Goal: Task Accomplishment & Management: Manage account settings

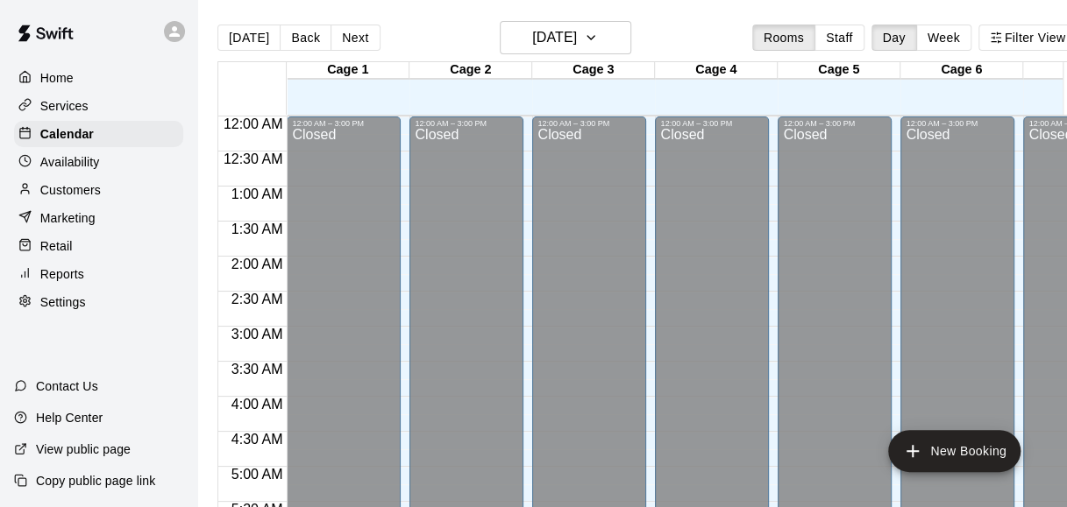
scroll to position [1206, 0]
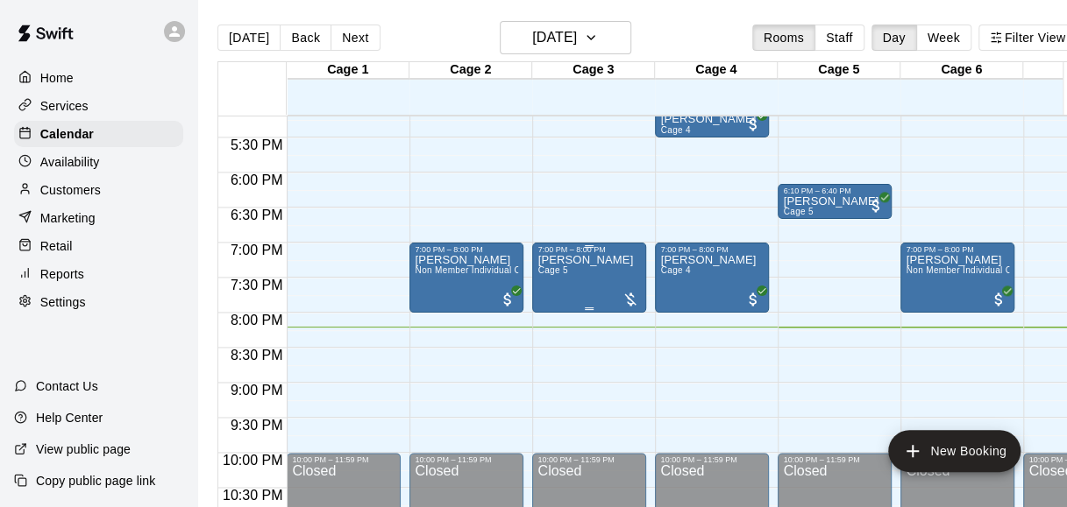
click at [620, 260] on p "[PERSON_NAME]" at bounding box center [585, 260] width 96 height 0
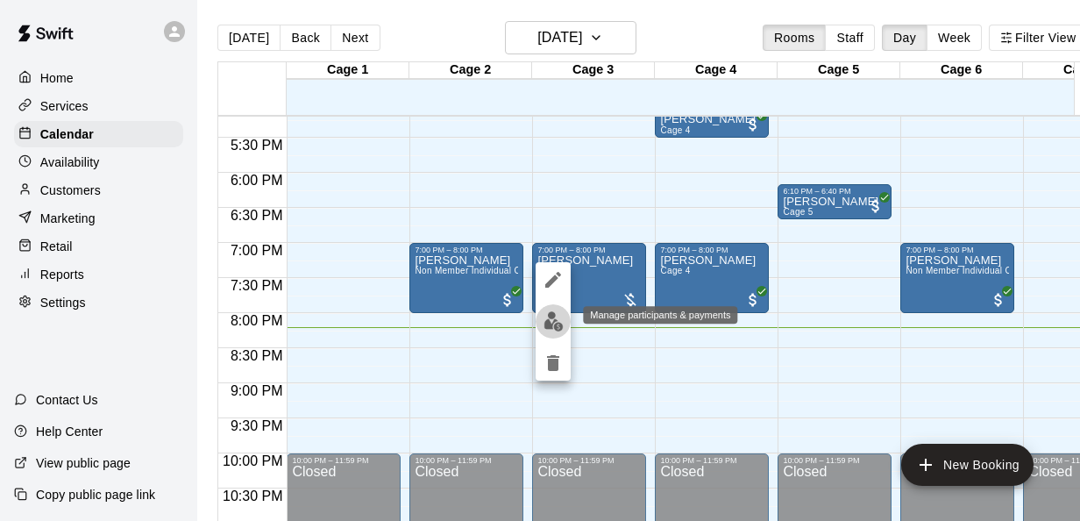
click at [558, 318] on img "edit" at bounding box center [553, 321] width 20 height 20
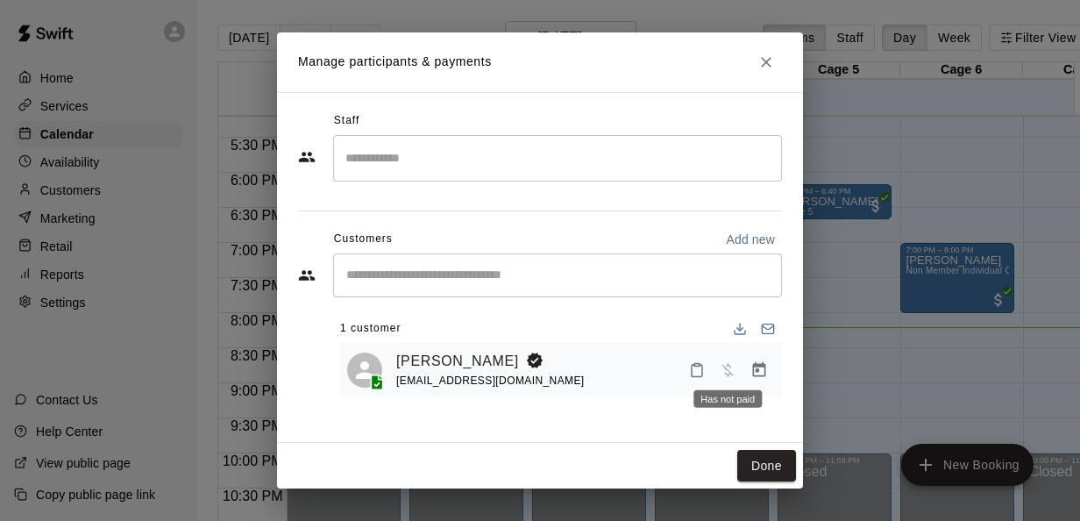
click at [723, 375] on span "Has not paid" at bounding box center [728, 368] width 32 height 15
click at [761, 67] on icon "Close" at bounding box center [766, 62] width 18 height 18
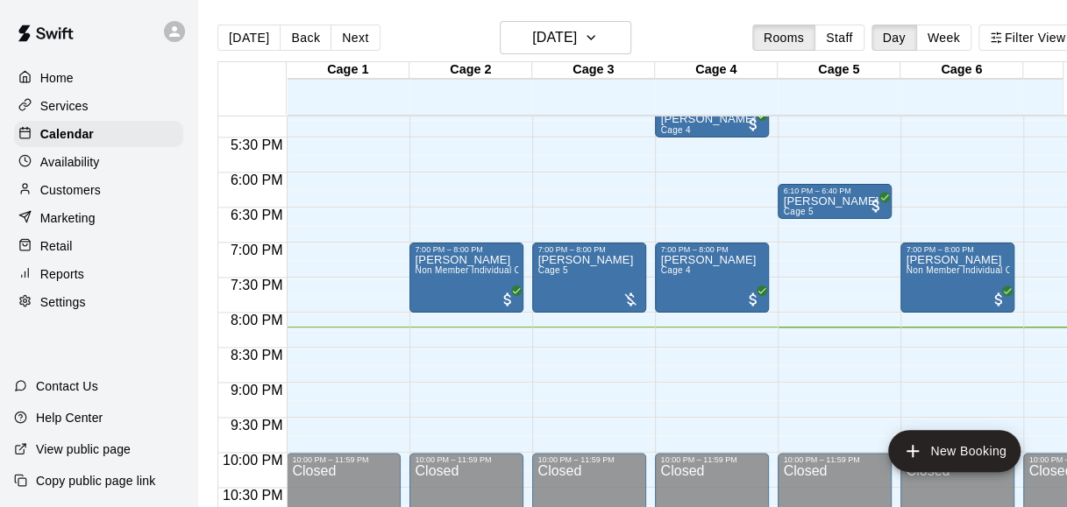
click at [107, 194] on div "Customers" at bounding box center [98, 190] width 169 height 26
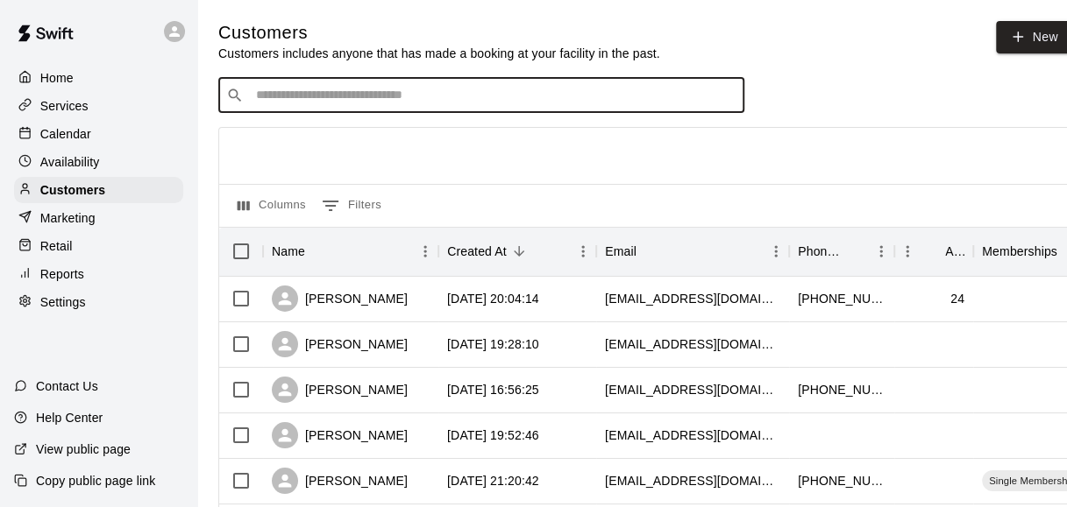
click at [372, 93] on input "Search customers by name or email" at bounding box center [494, 96] width 486 height 18
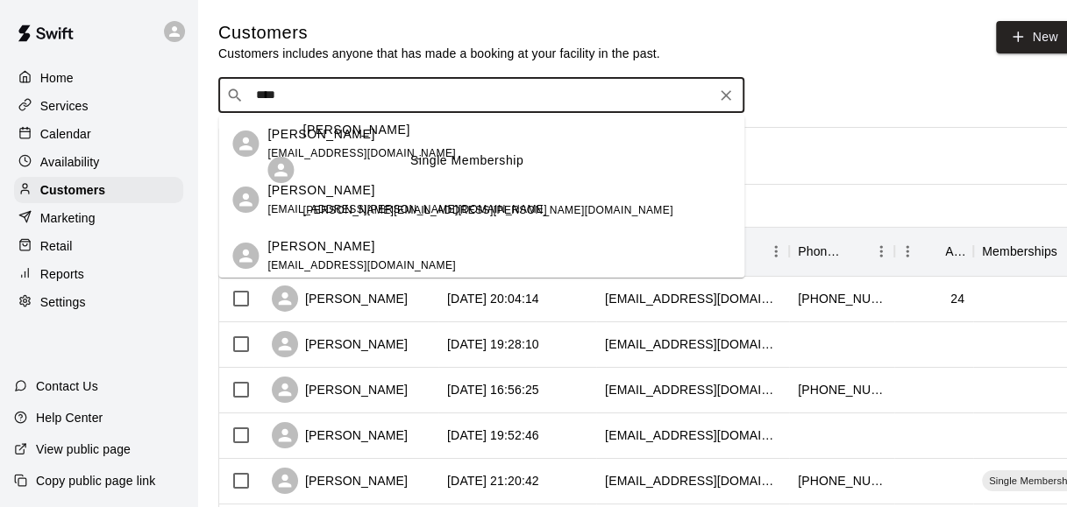
type input "****"
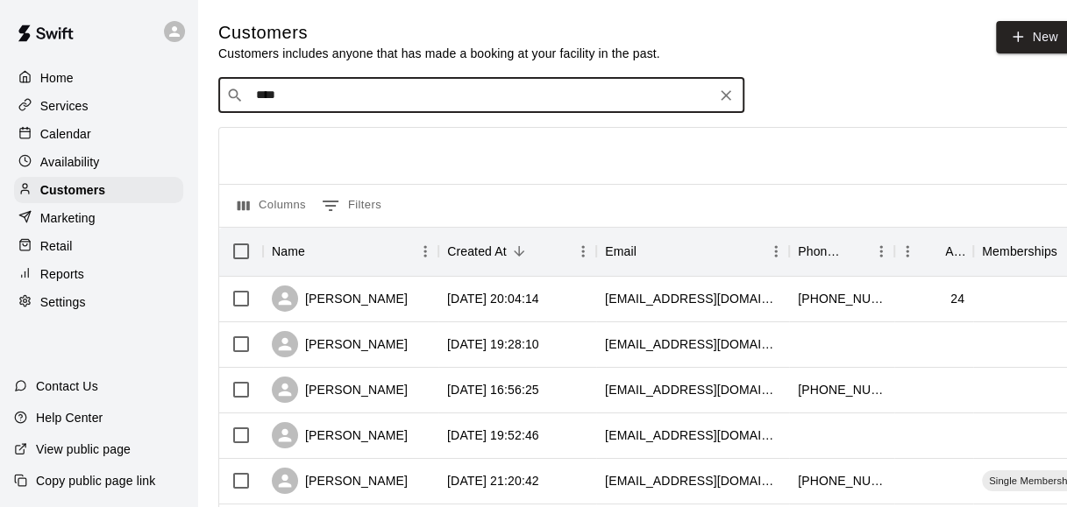
click at [368, 103] on input "****" at bounding box center [480, 96] width 459 height 18
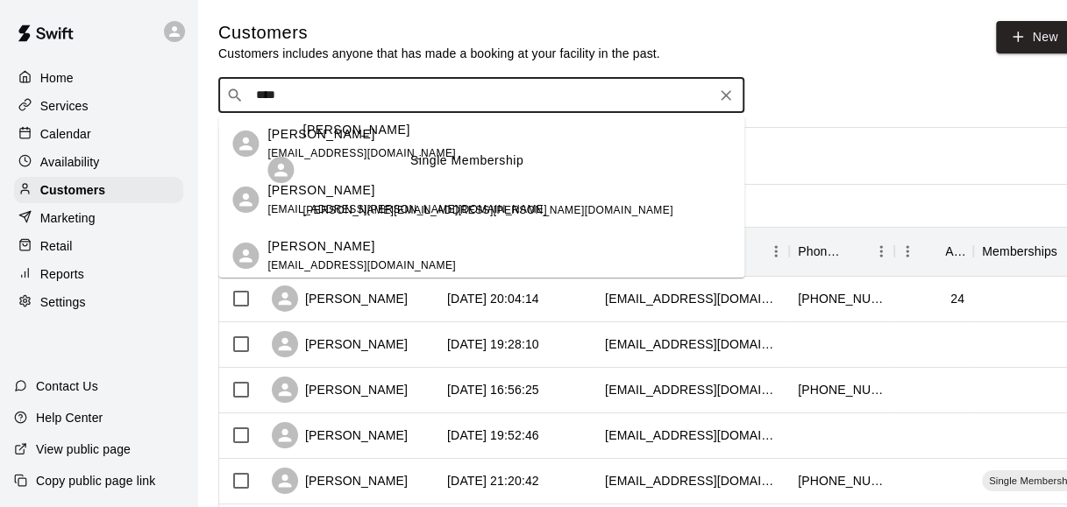
click at [347, 141] on p "[PERSON_NAME]" at bounding box center [320, 134] width 107 height 18
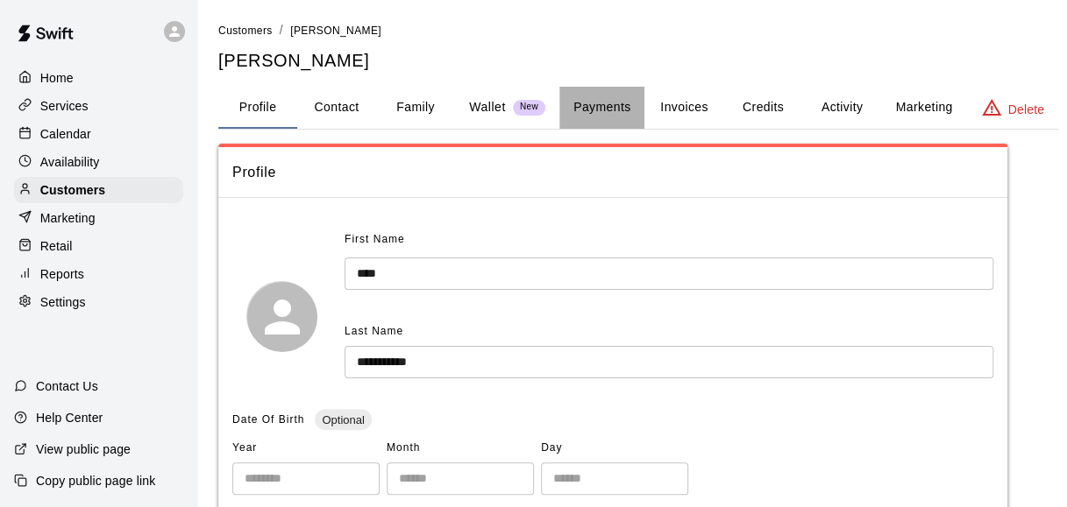
click at [614, 103] on button "Payments" at bounding box center [601, 108] width 85 height 42
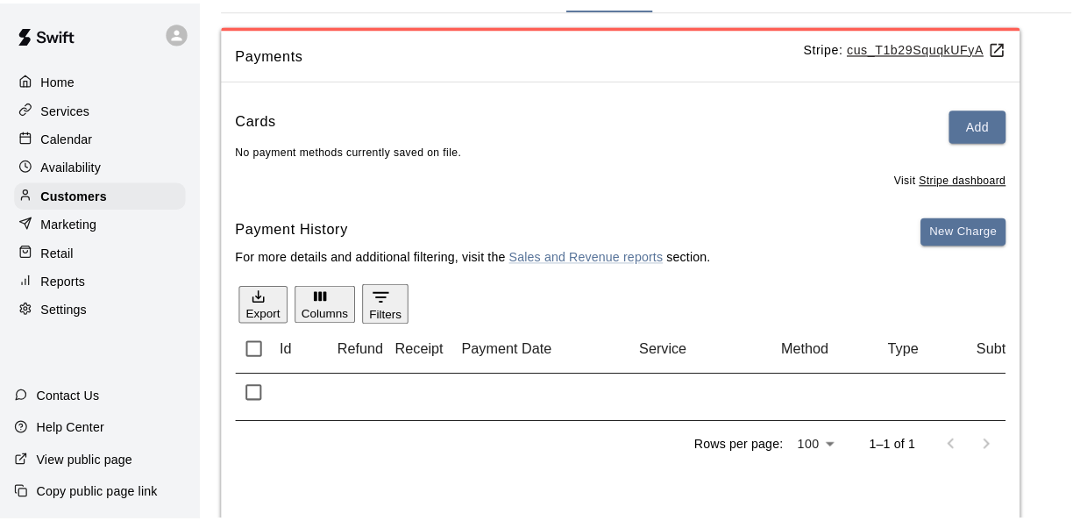
scroll to position [121, 0]
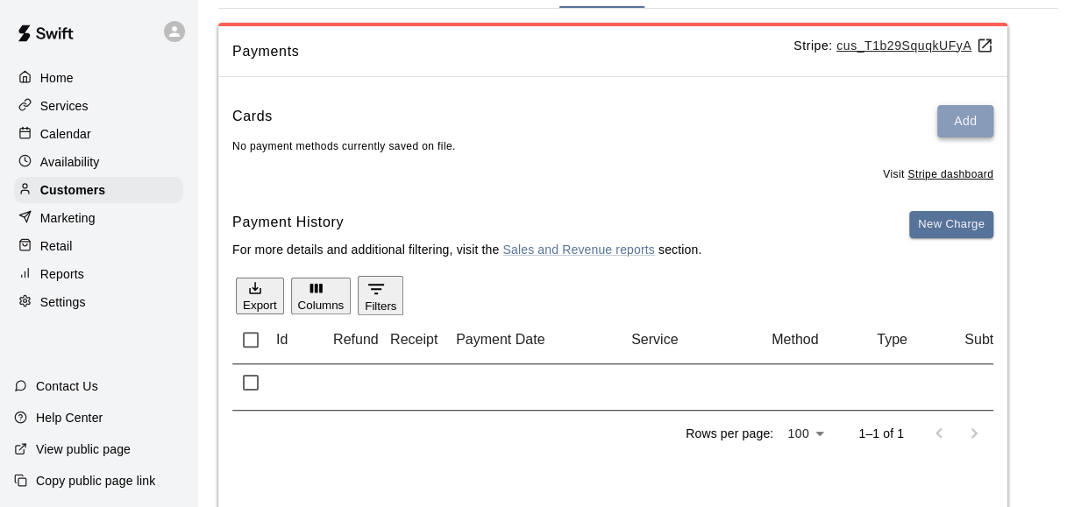
click at [961, 124] on button "Add" at bounding box center [965, 121] width 56 height 32
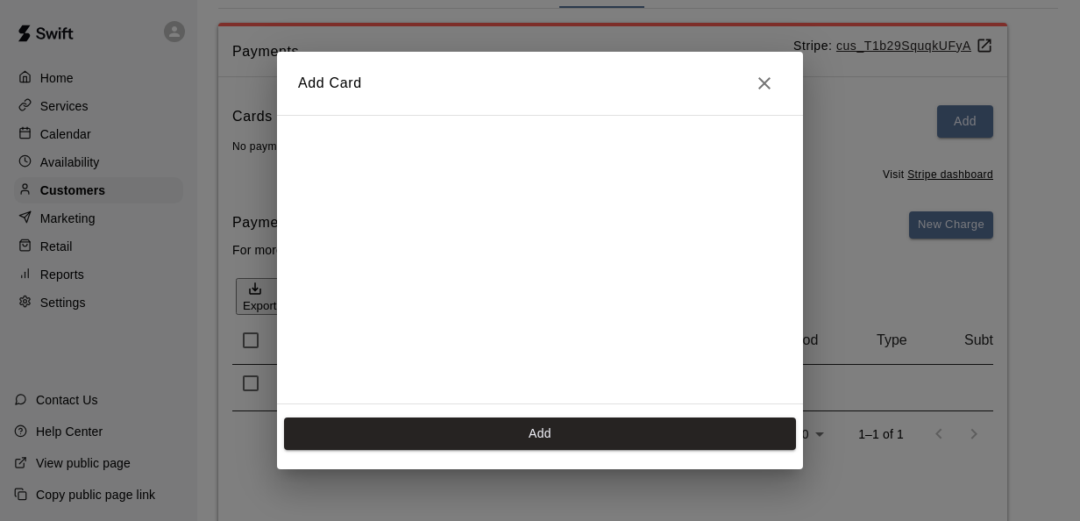
scroll to position [243, 0]
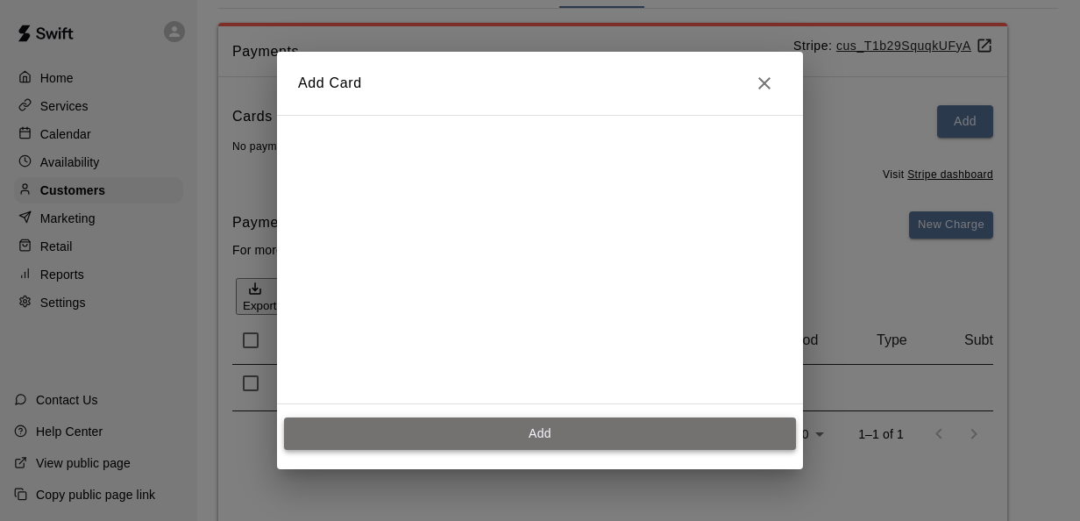
click at [480, 434] on button "Add" at bounding box center [540, 433] width 512 height 32
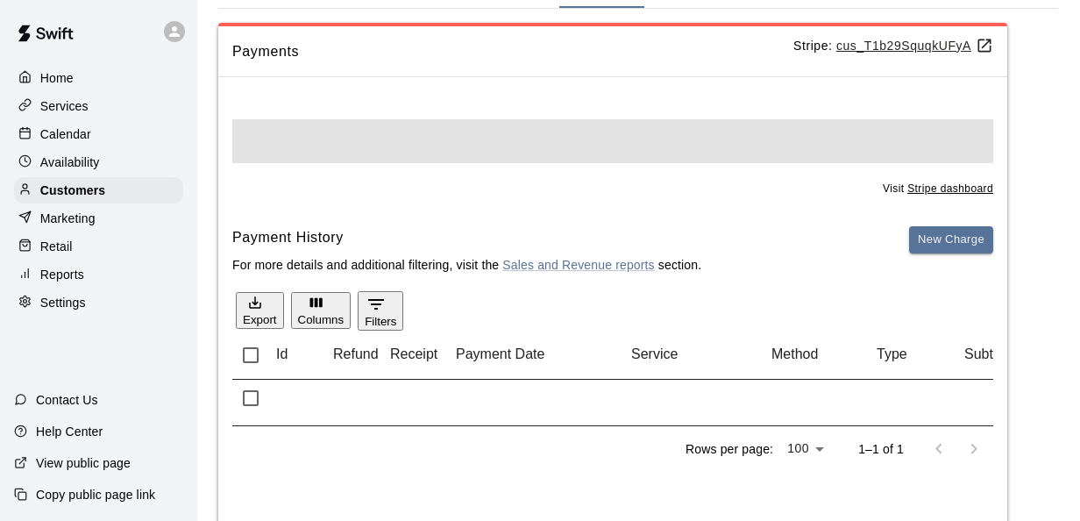
scroll to position [0, 0]
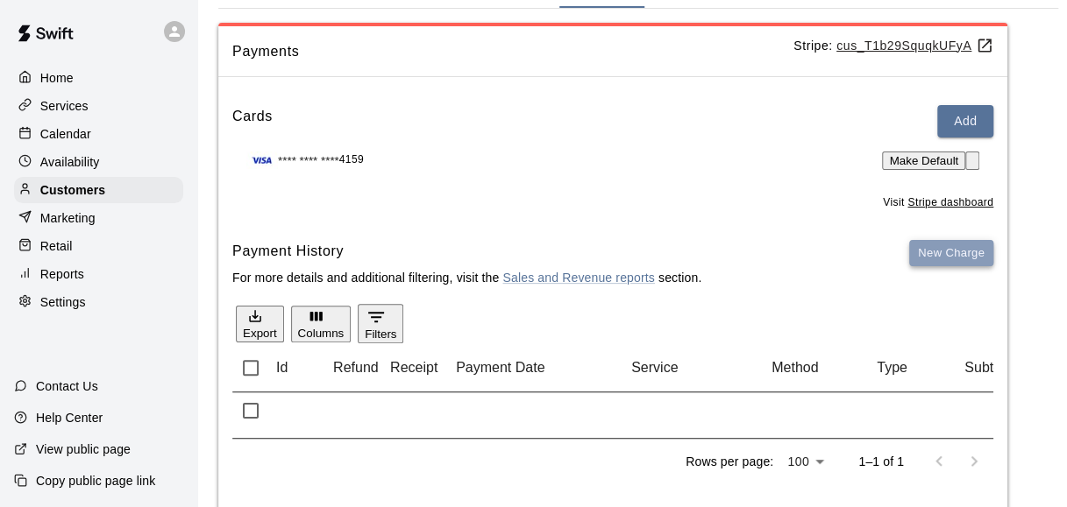
click at [951, 267] on button "New Charge" at bounding box center [951, 253] width 84 height 27
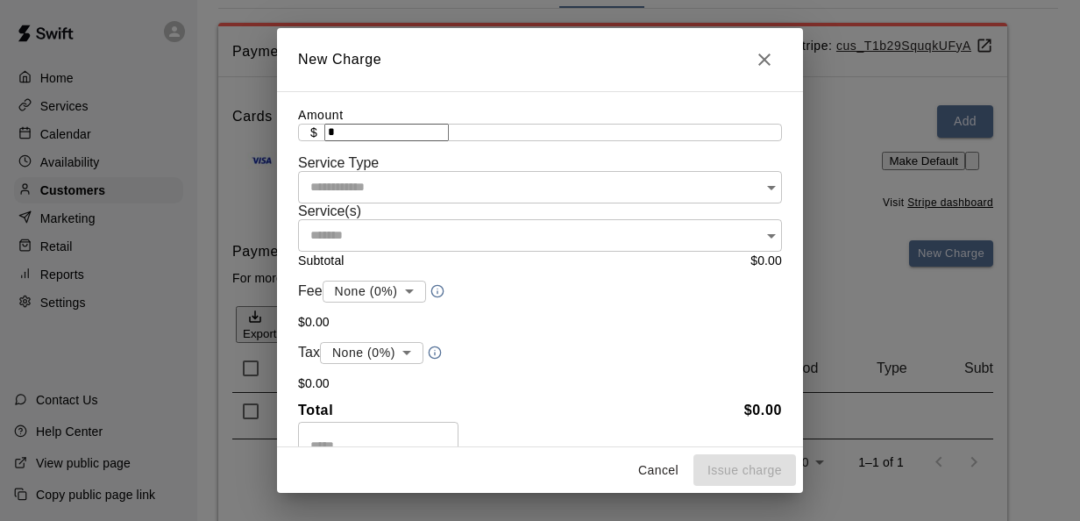
click at [449, 141] on input "*" at bounding box center [386, 133] width 124 height 18
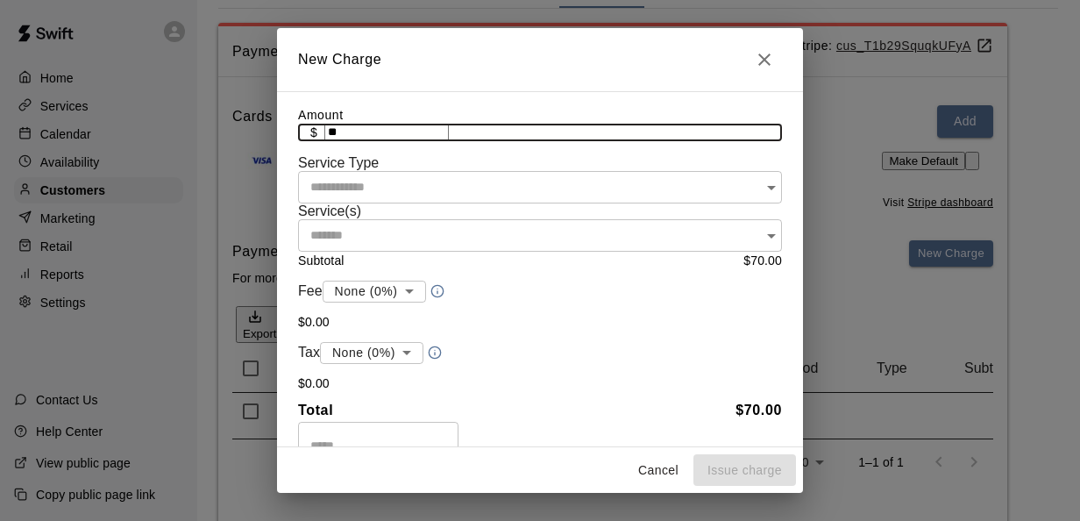
click at [759, 200] on div at bounding box center [770, 187] width 23 height 25
type input "*****"
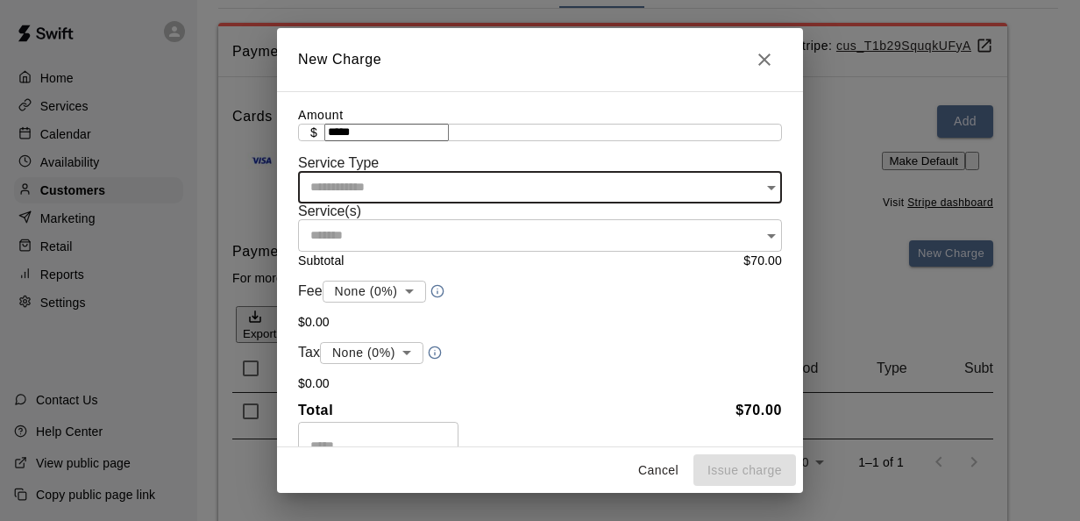
click at [761, 198] on icon "Open" at bounding box center [771, 187] width 21 height 21
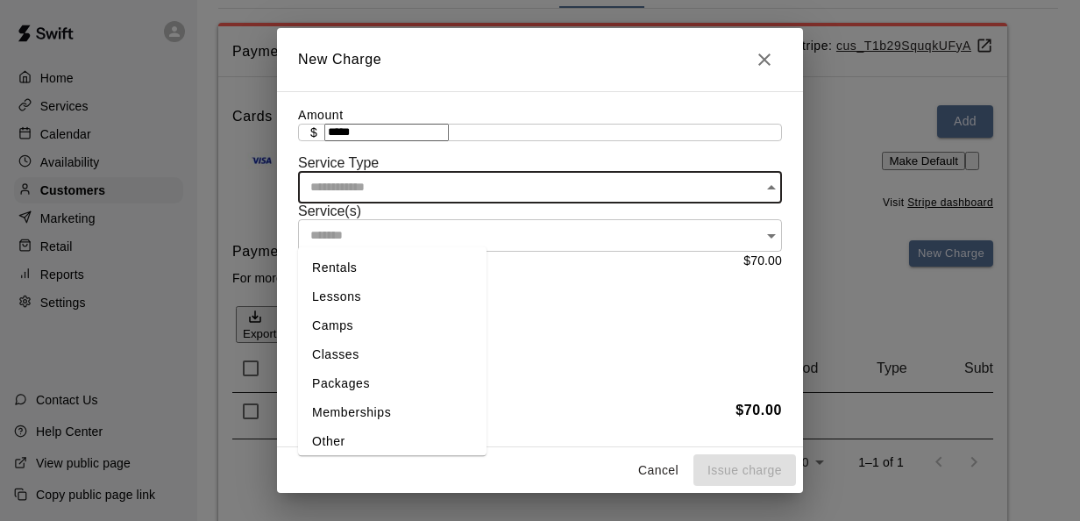
click at [391, 269] on li "Rentals" at bounding box center [392, 267] width 188 height 29
type input "*******"
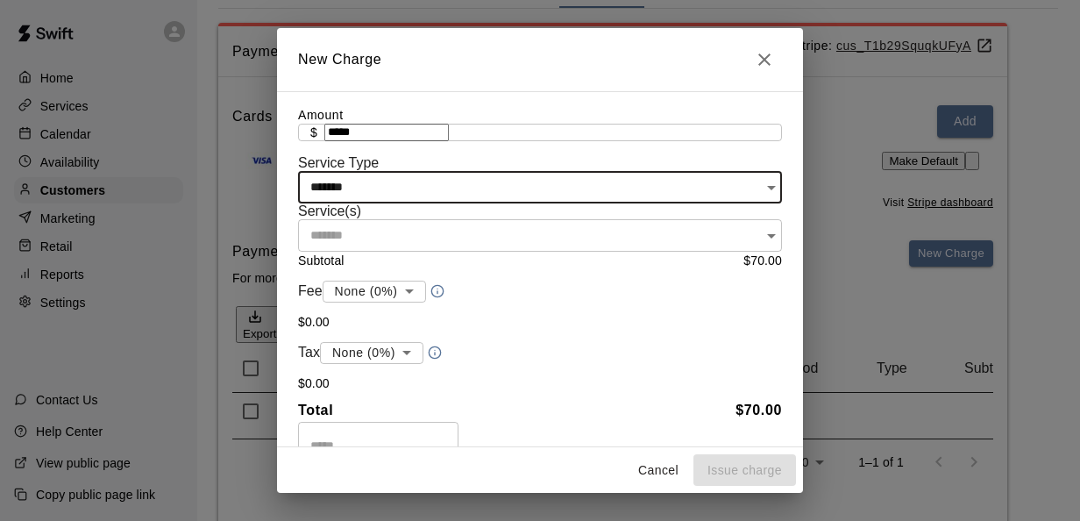
click at [761, 226] on icon "Open" at bounding box center [771, 235] width 21 height 21
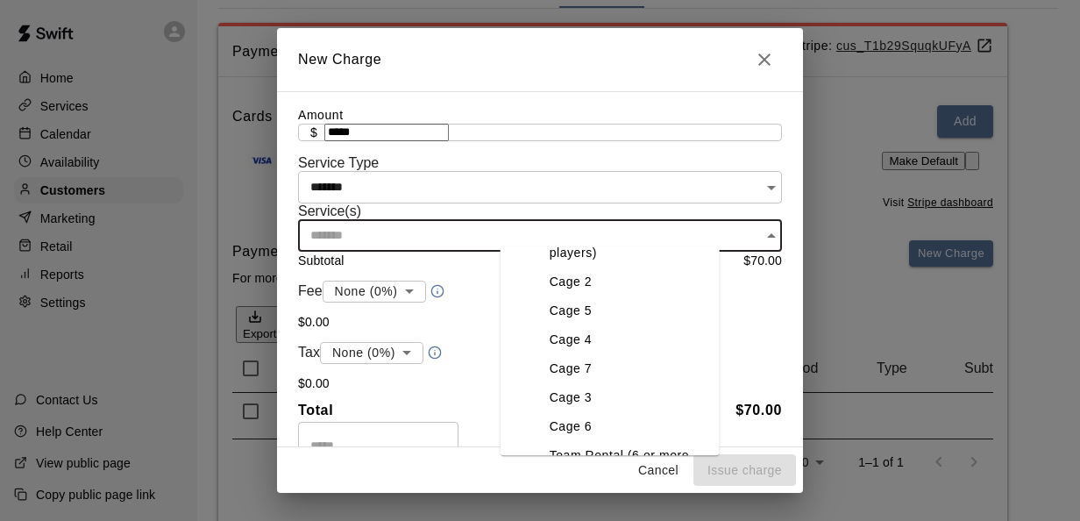
scroll to position [100, 0]
click at [573, 394] on li "Cage 3" at bounding box center [628, 396] width 184 height 29
type input "******"
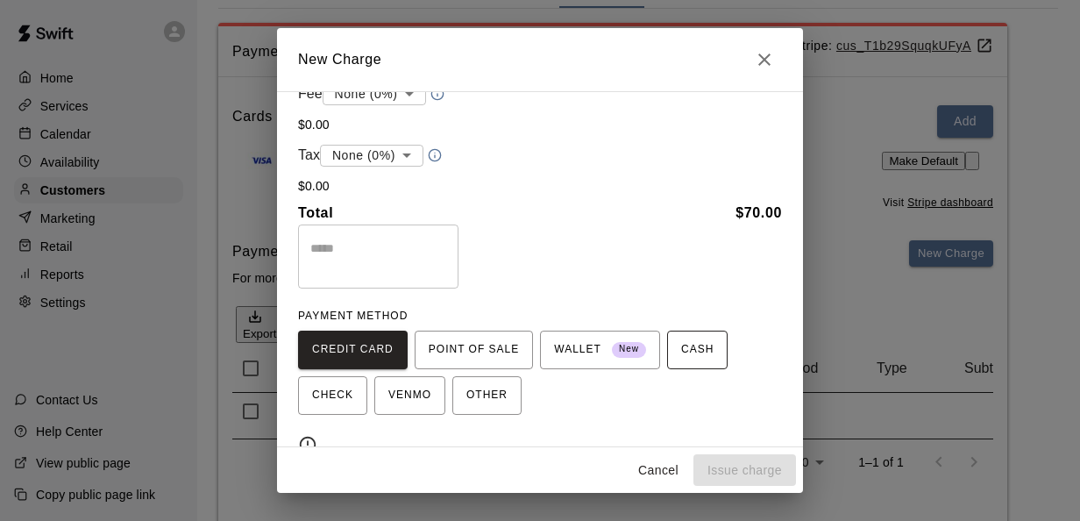
scroll to position [257, 0]
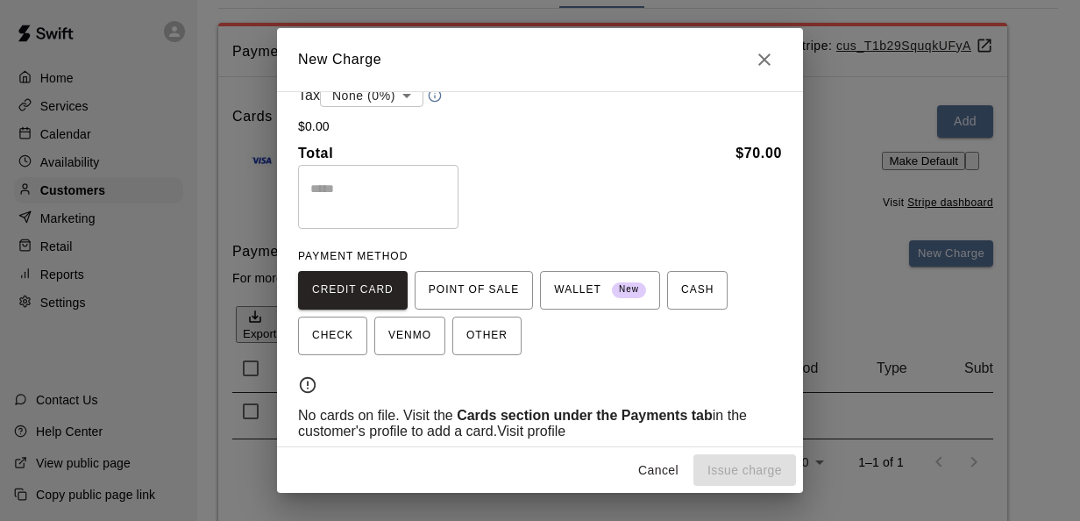
click at [497, 423] on link "Visit profile" at bounding box center [531, 430] width 68 height 15
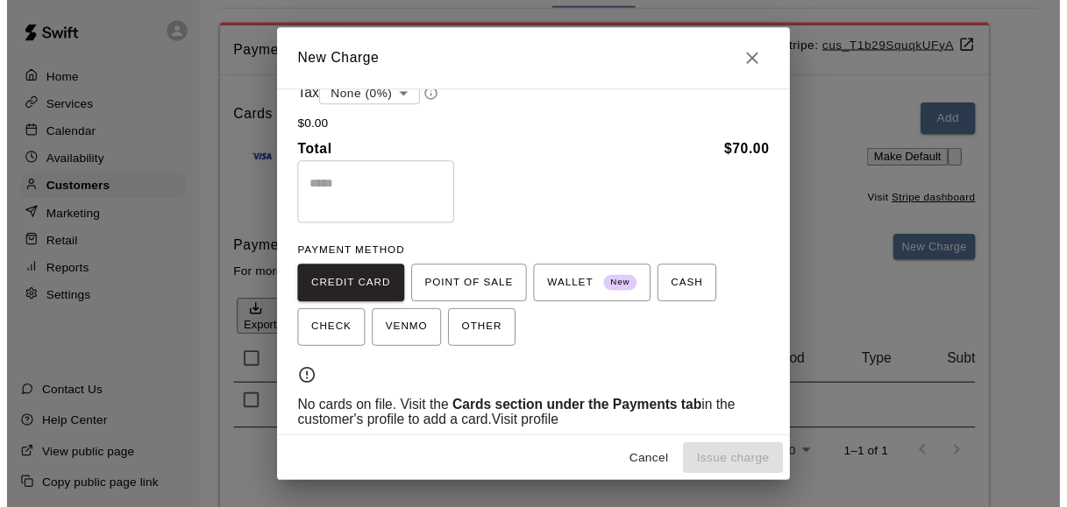
scroll to position [238, 0]
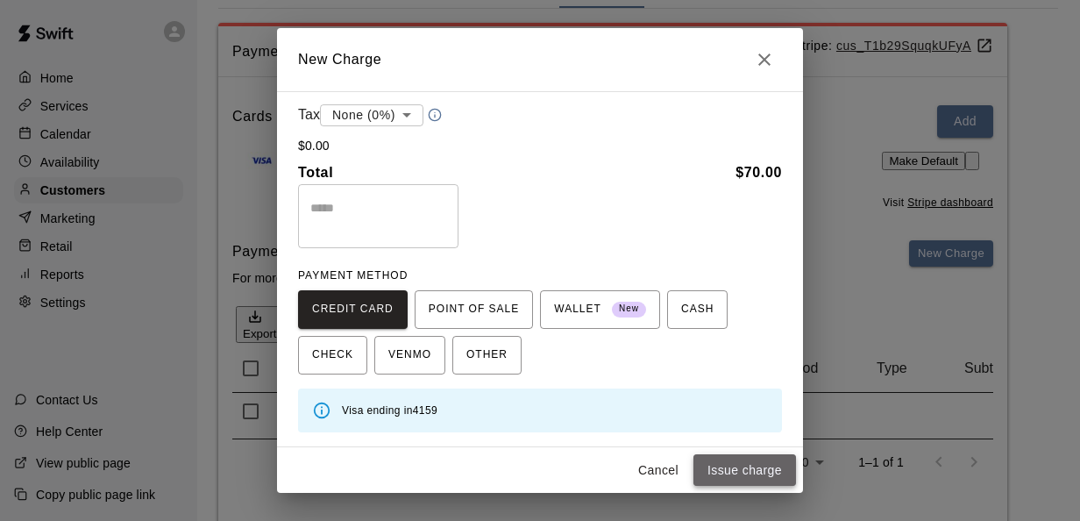
click at [734, 466] on button "Issue charge" at bounding box center [744, 470] width 103 height 32
type input "*"
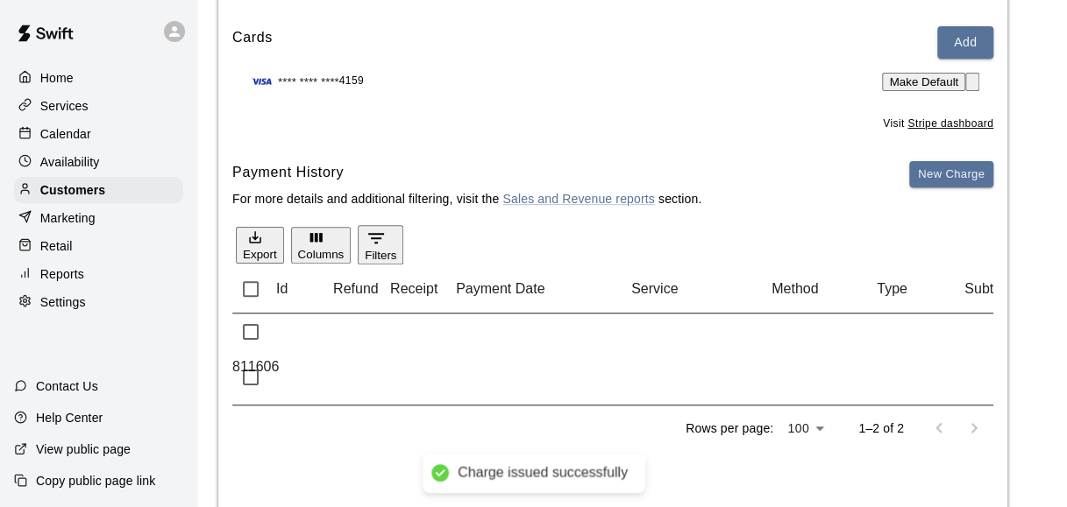
scroll to position [202, 0]
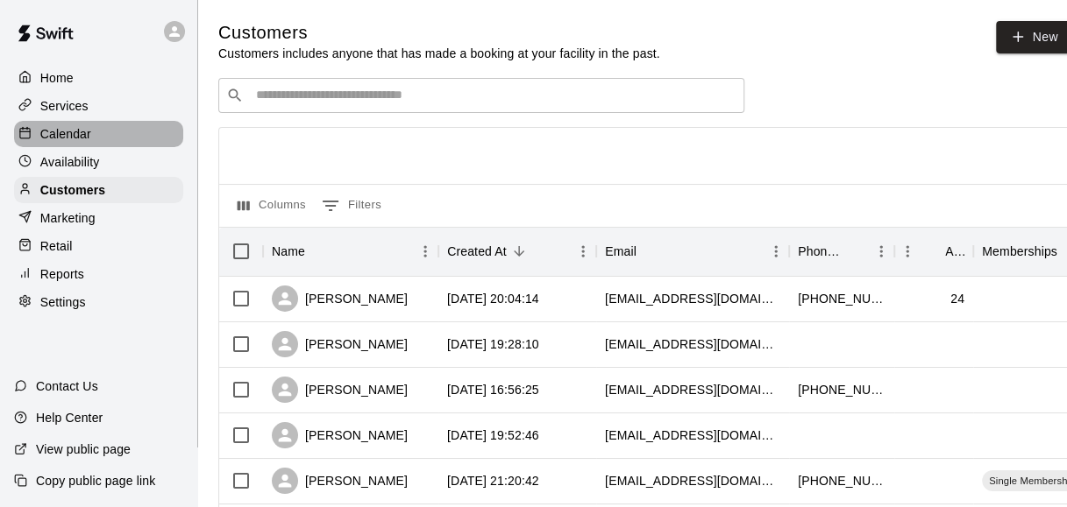
click at [64, 127] on p "Calendar" at bounding box center [65, 134] width 51 height 18
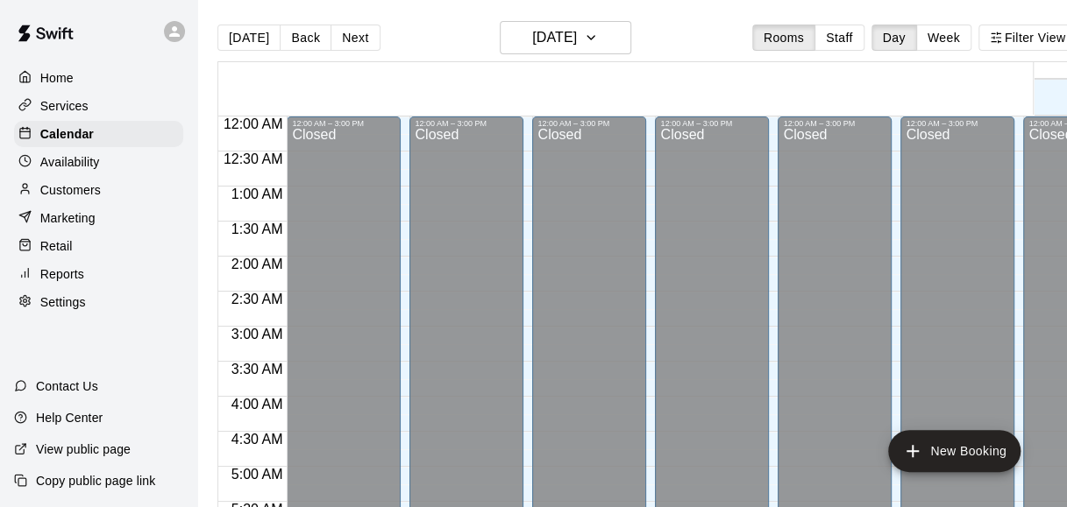
click at [444, 32] on div "Today Back Next Thursday Sep 11 Rooms Staff Day Week Filter View" at bounding box center [646, 41] width 859 height 40
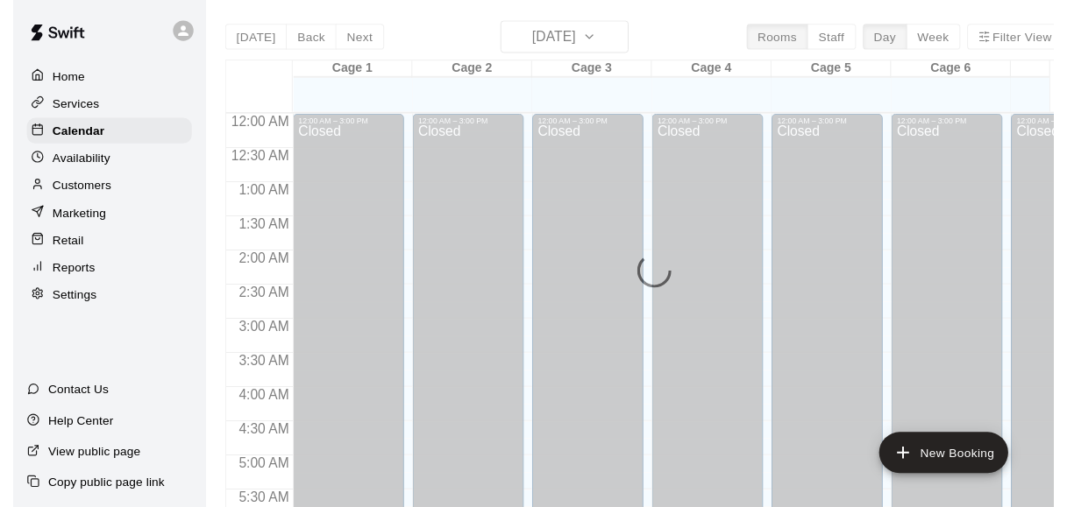
scroll to position [1206, 0]
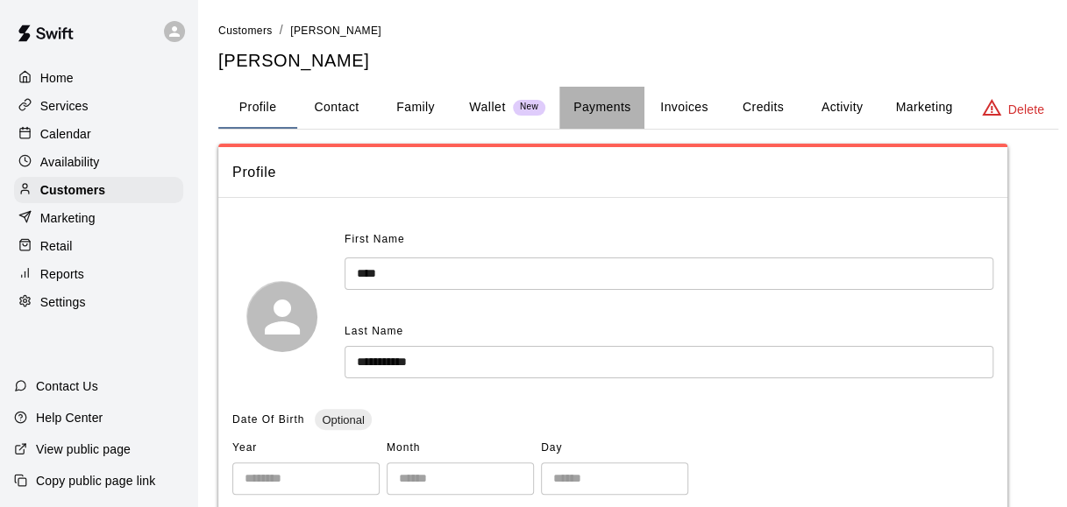
click at [597, 122] on button "Payments" at bounding box center [601, 108] width 85 height 42
